Goal: Information Seeking & Learning: Check status

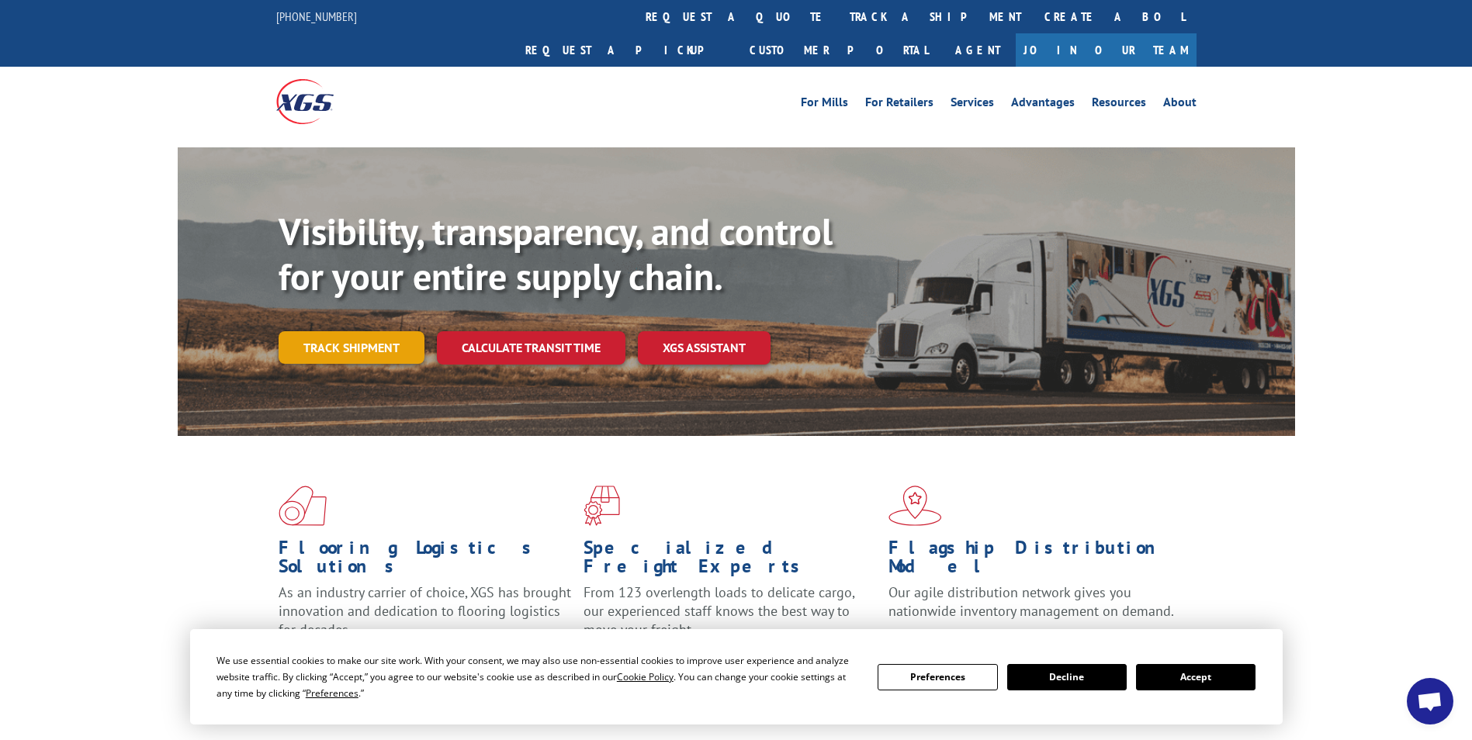
click at [328, 331] on link "Track shipment" at bounding box center [352, 347] width 146 height 33
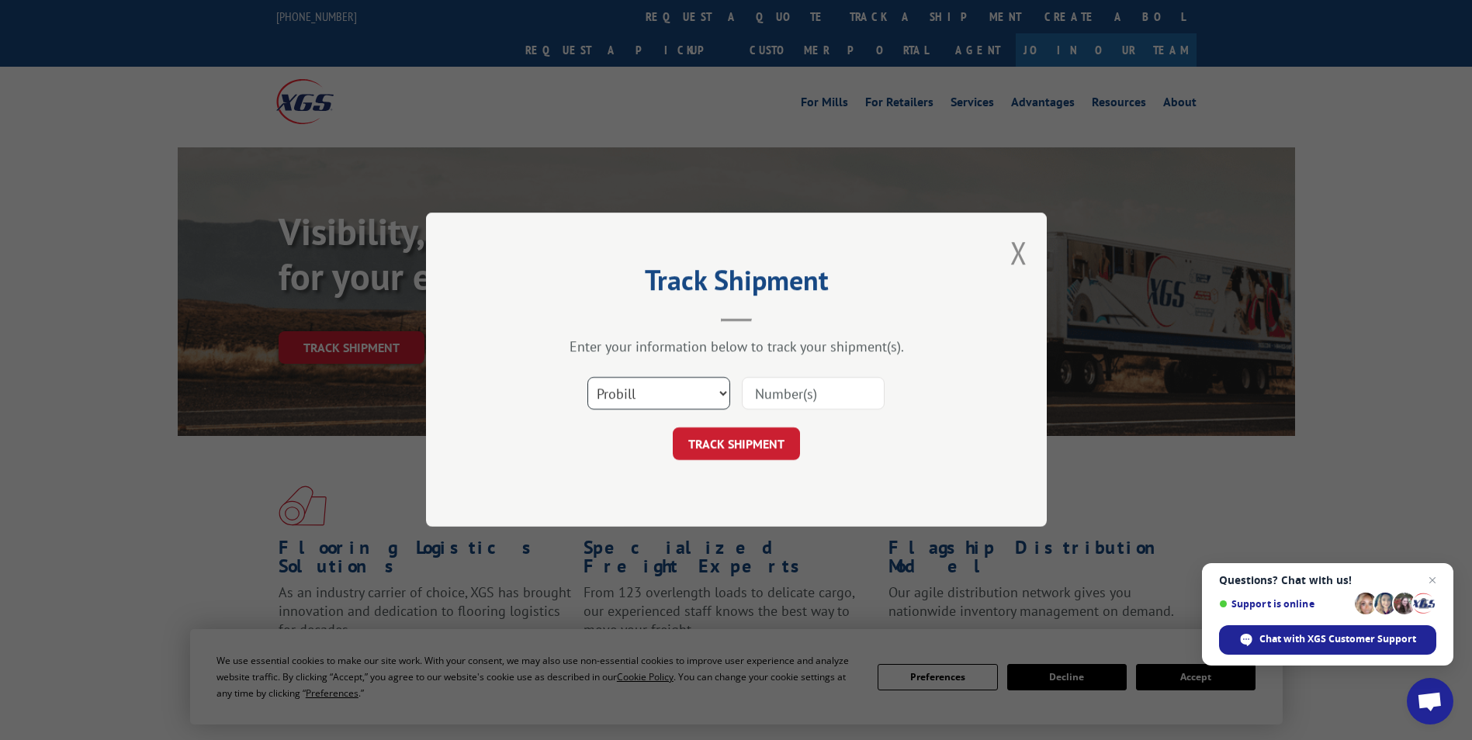
click at [699, 398] on select "Select category... Probill BOL PO" at bounding box center [659, 394] width 143 height 33
select select "bol"
click at [588, 378] on select "Select category... Probill BOL PO" at bounding box center [659, 394] width 143 height 33
click at [800, 397] on input at bounding box center [813, 394] width 143 height 33
paste input "Xpress Global Systems"
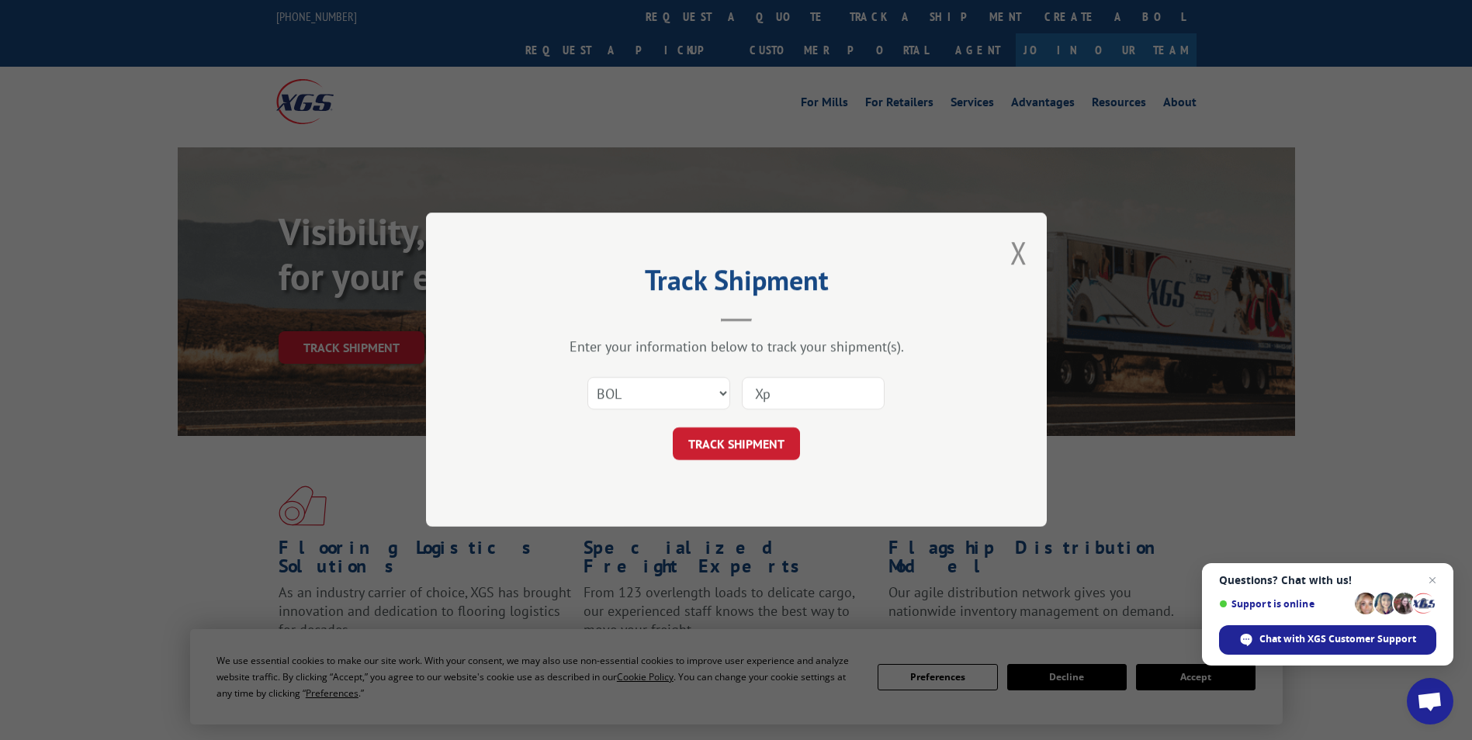
type input "X"
click at [775, 400] on input at bounding box center [813, 394] width 143 height 33
paste input "527362646"
type input "527362646"
click at [794, 434] on button "TRACK SHIPMENT" at bounding box center [736, 444] width 127 height 33
